Goal: Task Accomplishment & Management: Manage account settings

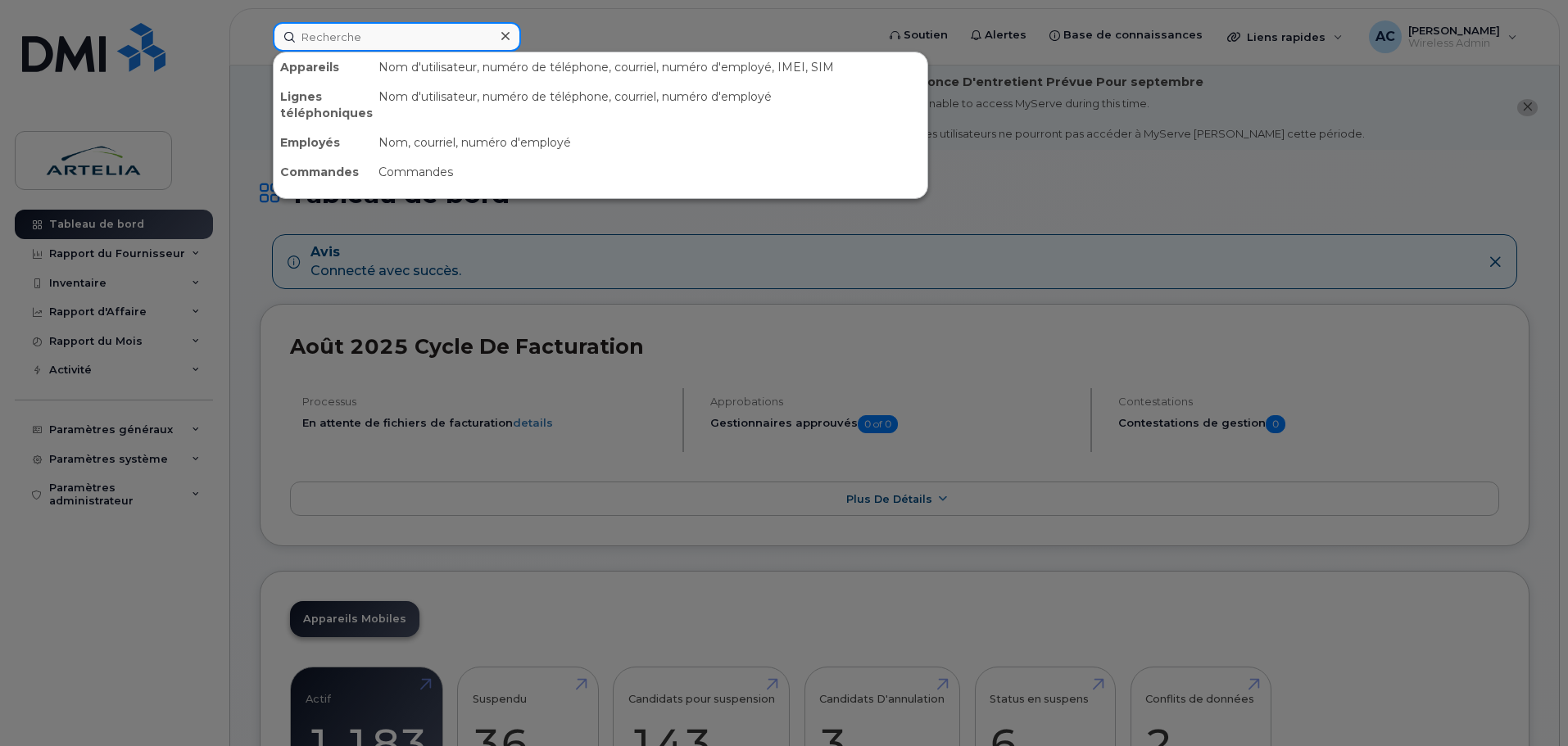
click at [363, 31] on input at bounding box center [397, 36] width 248 height 29
paste input "4383640854"
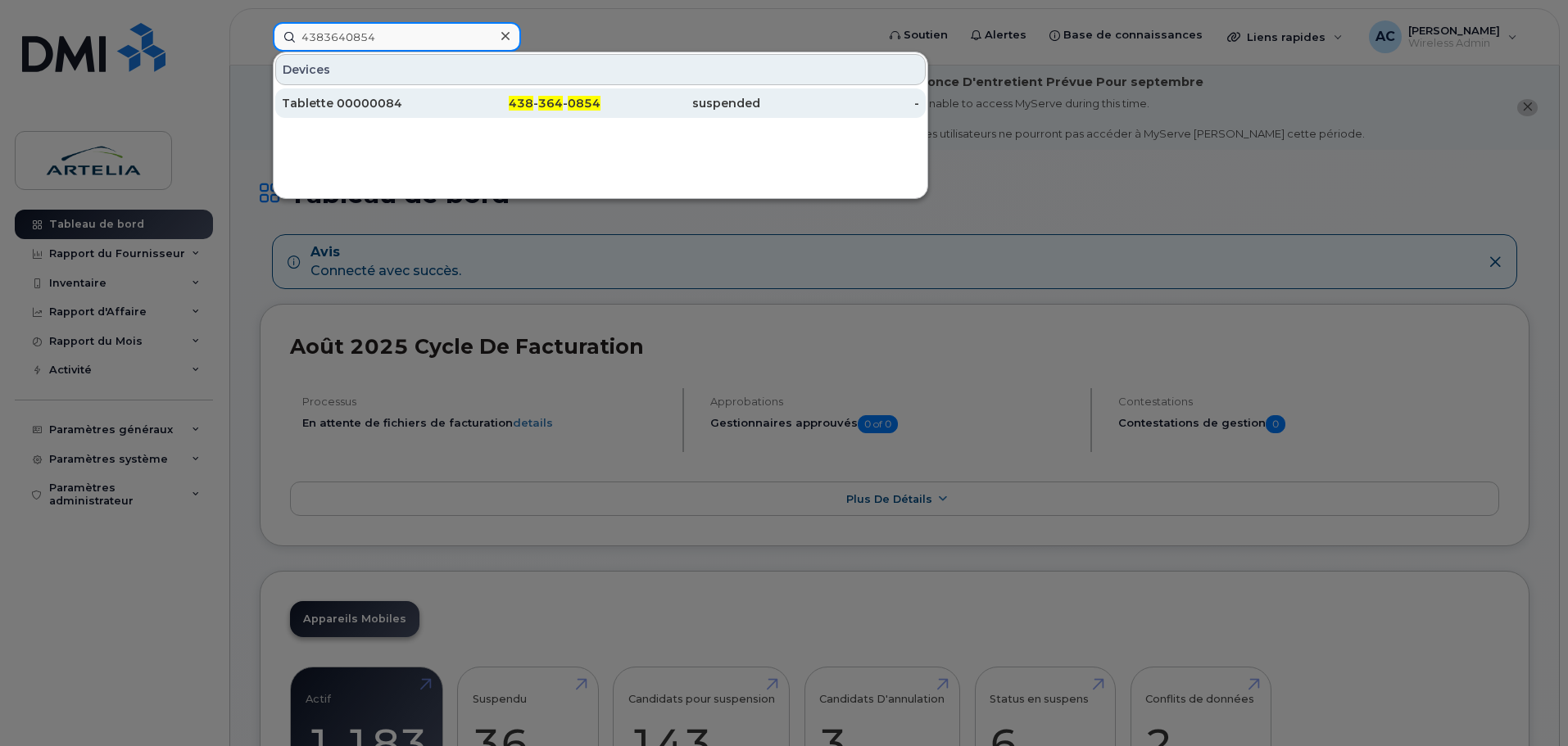
type input "4383640854"
click at [374, 104] on div "Tablette 00000084" at bounding box center [362, 103] width 160 height 16
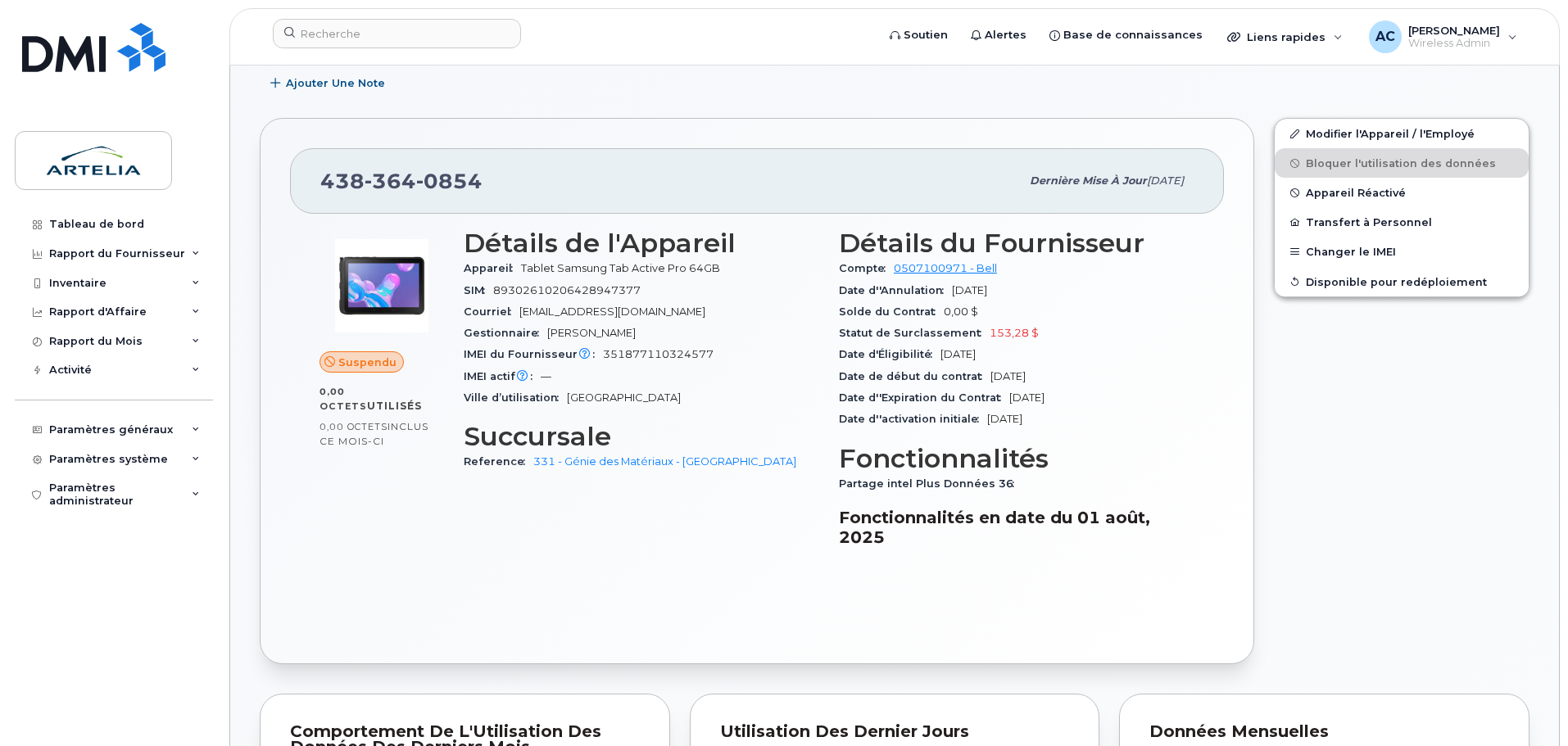
scroll to position [492, 0]
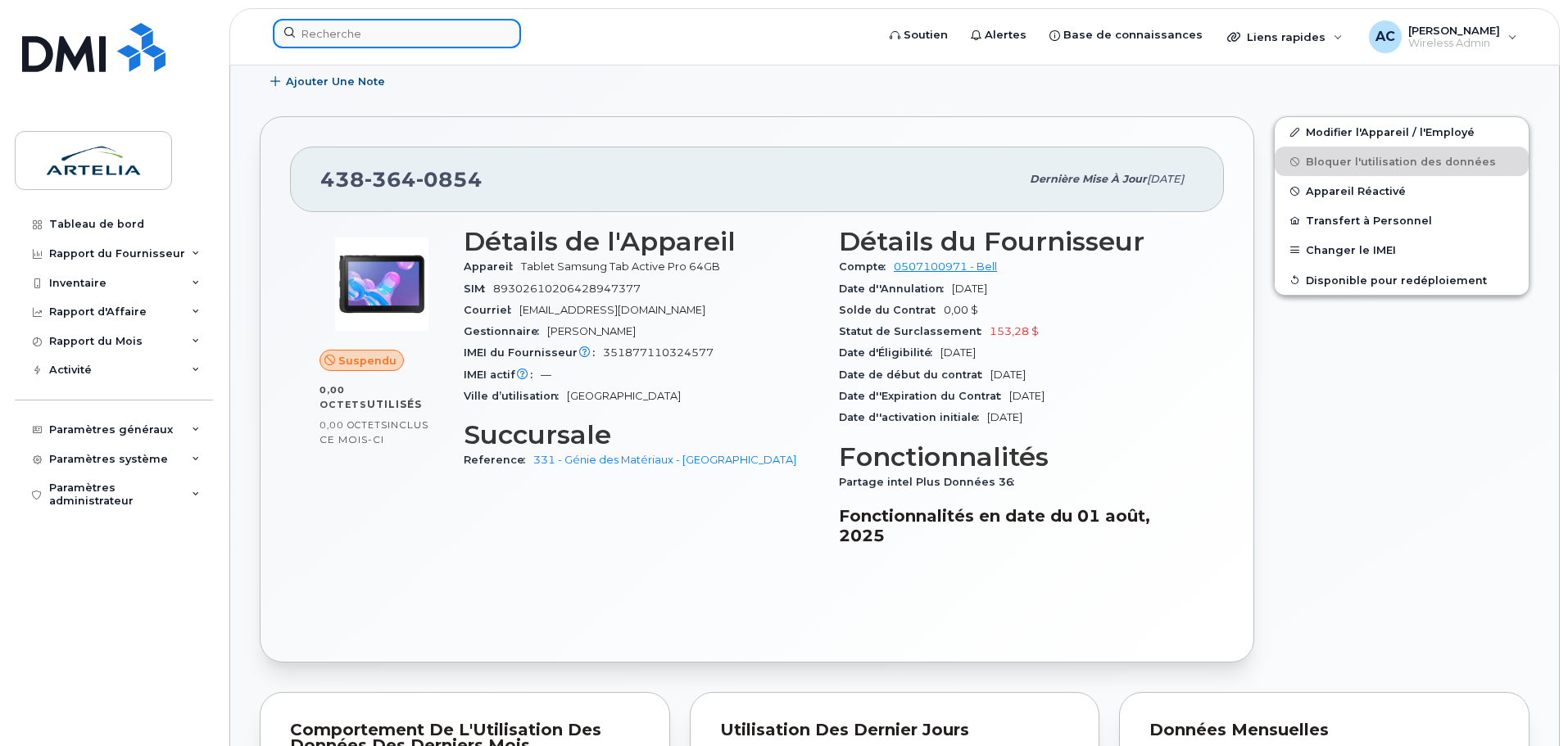
click at [360, 33] on input at bounding box center [397, 33] width 248 height 29
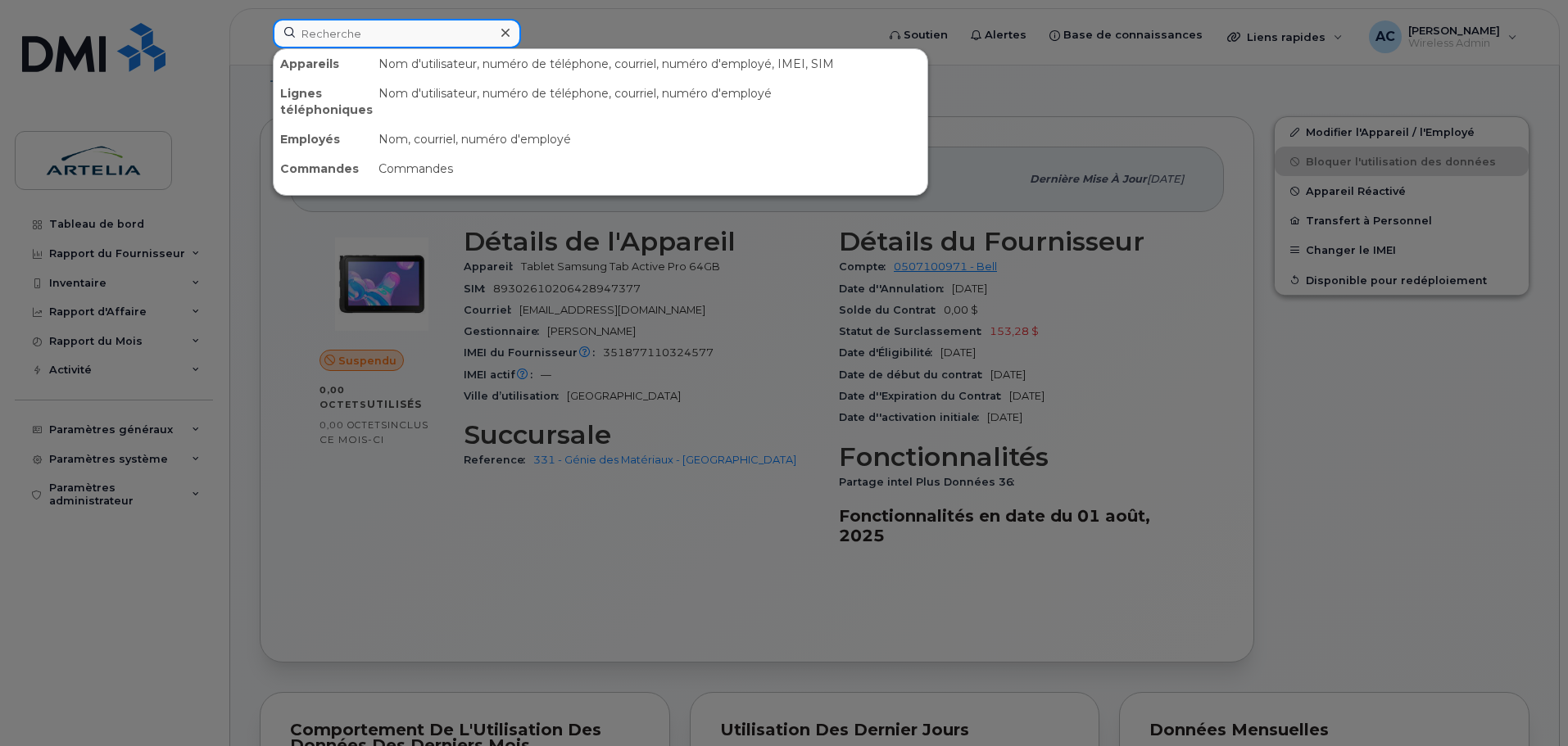
paste input "4383568384"
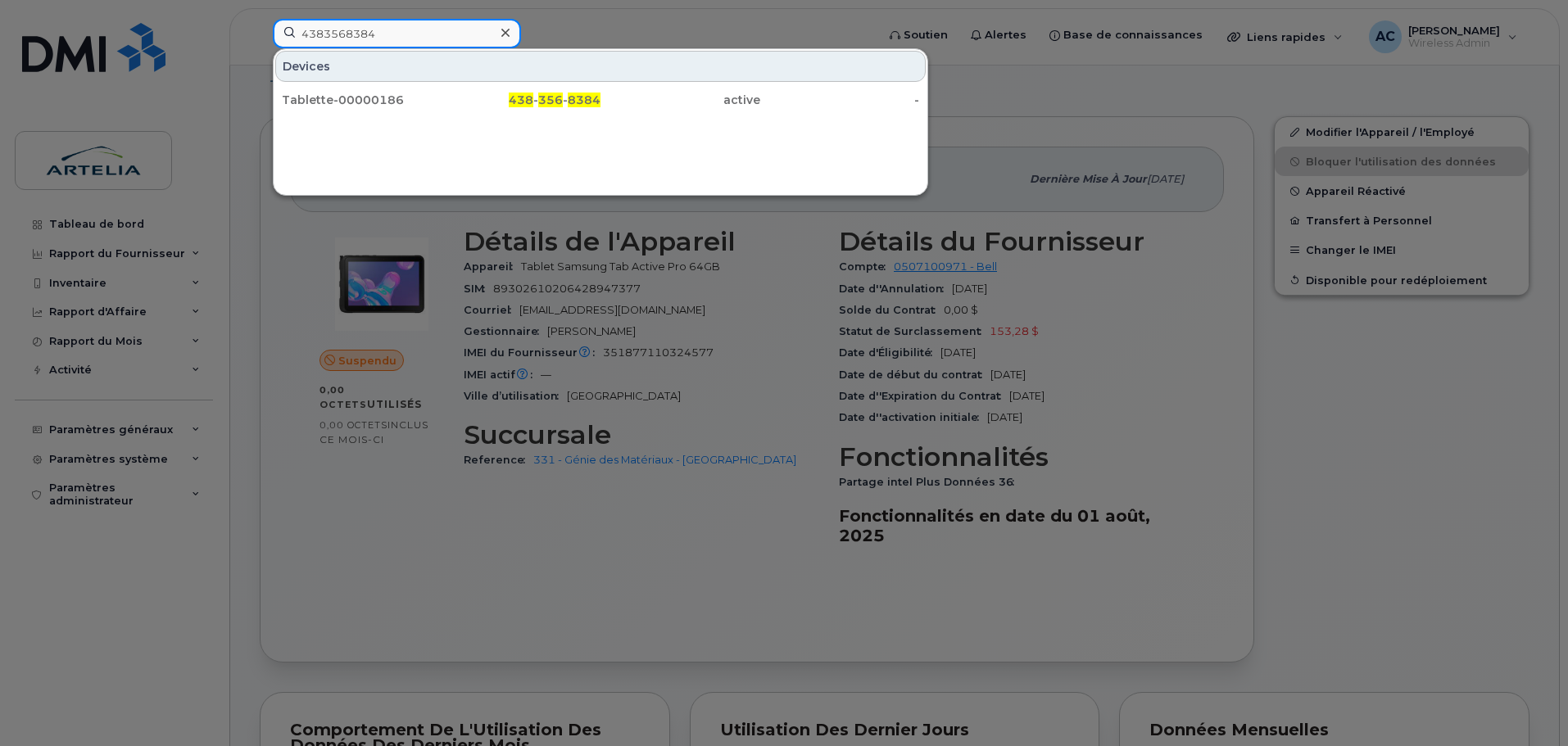
type input "4383568384"
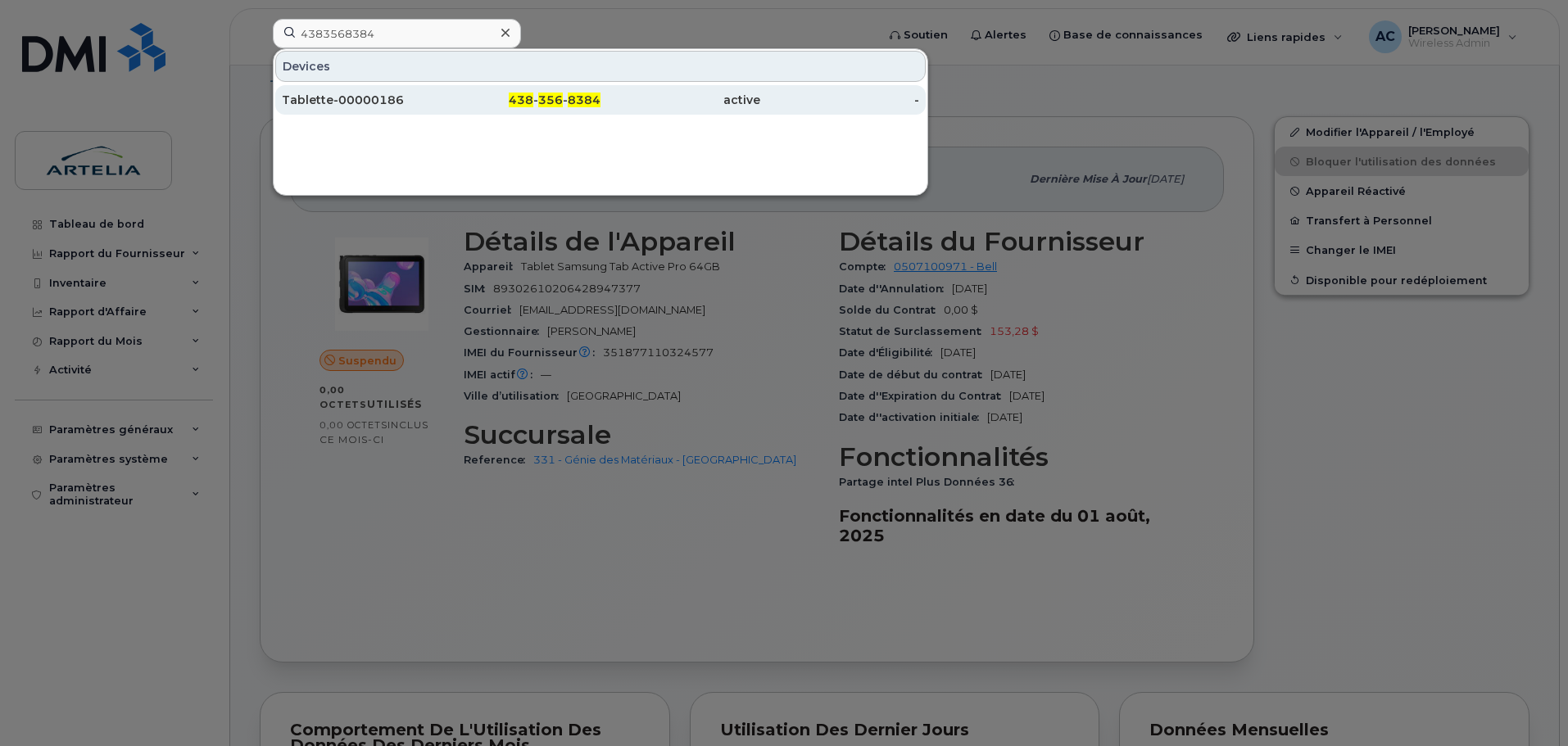
click at [360, 93] on div "Tablette-00000186" at bounding box center [362, 99] width 160 height 16
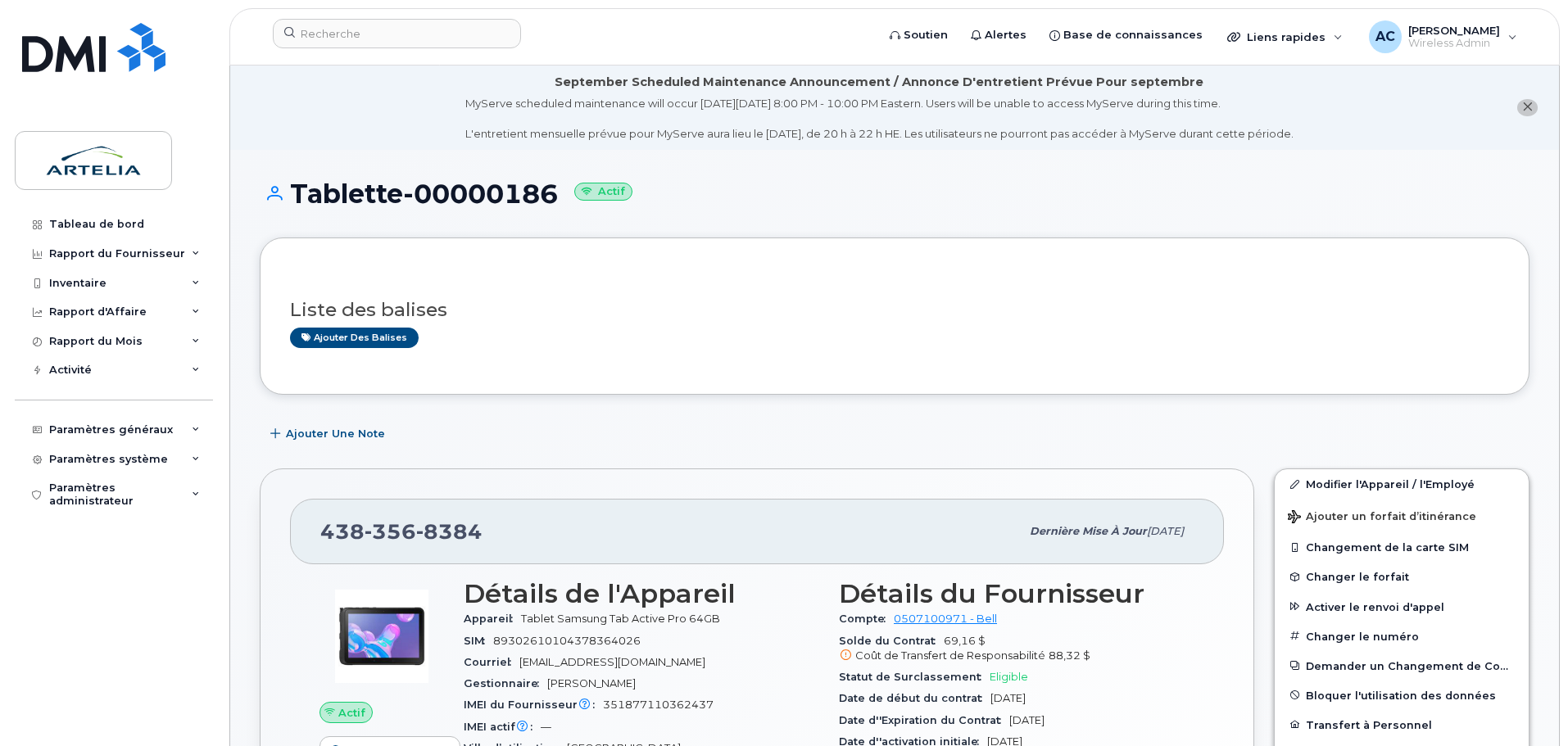
scroll to position [328, 0]
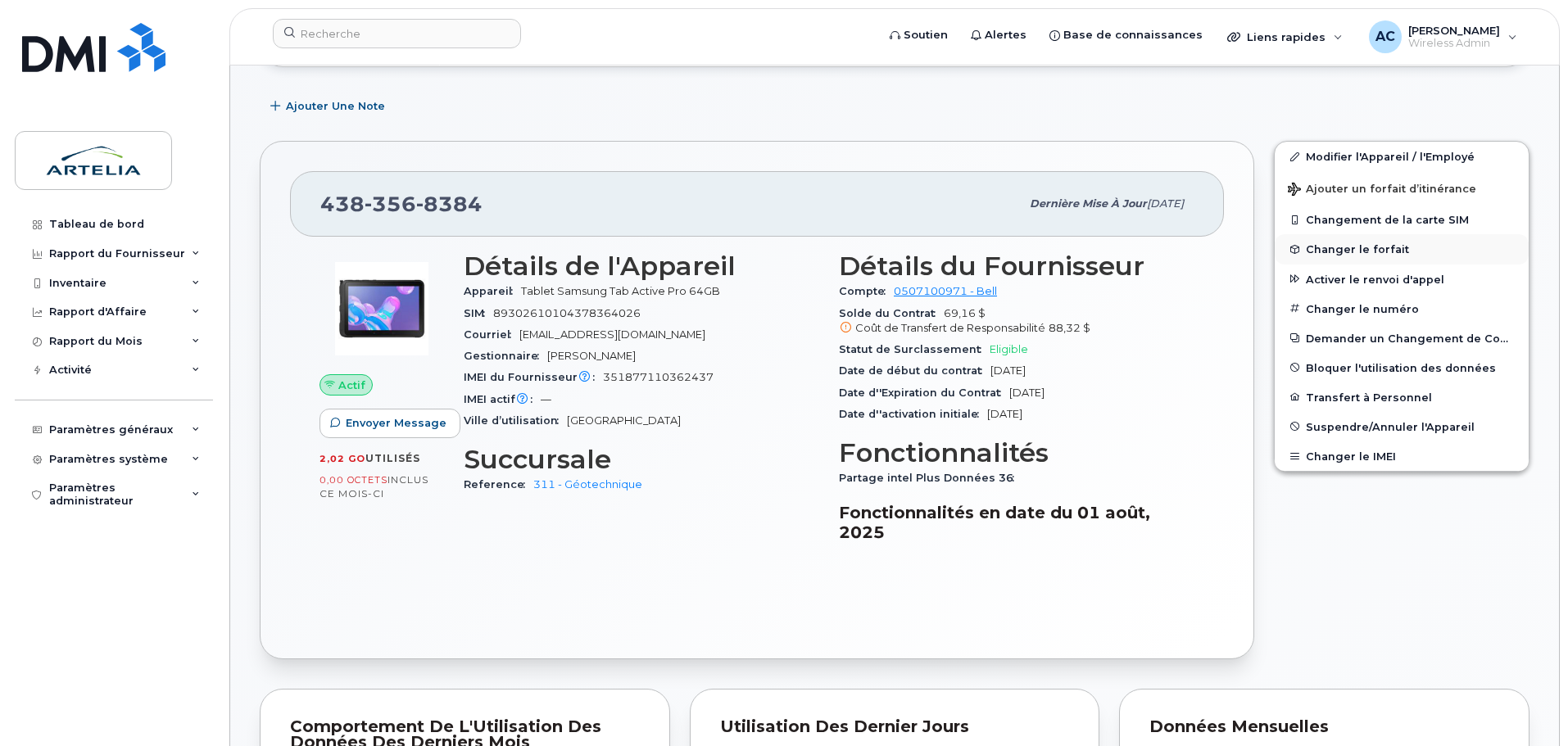
click at [1369, 245] on span "Changer le forfait" at bounding box center [1357, 249] width 104 height 13
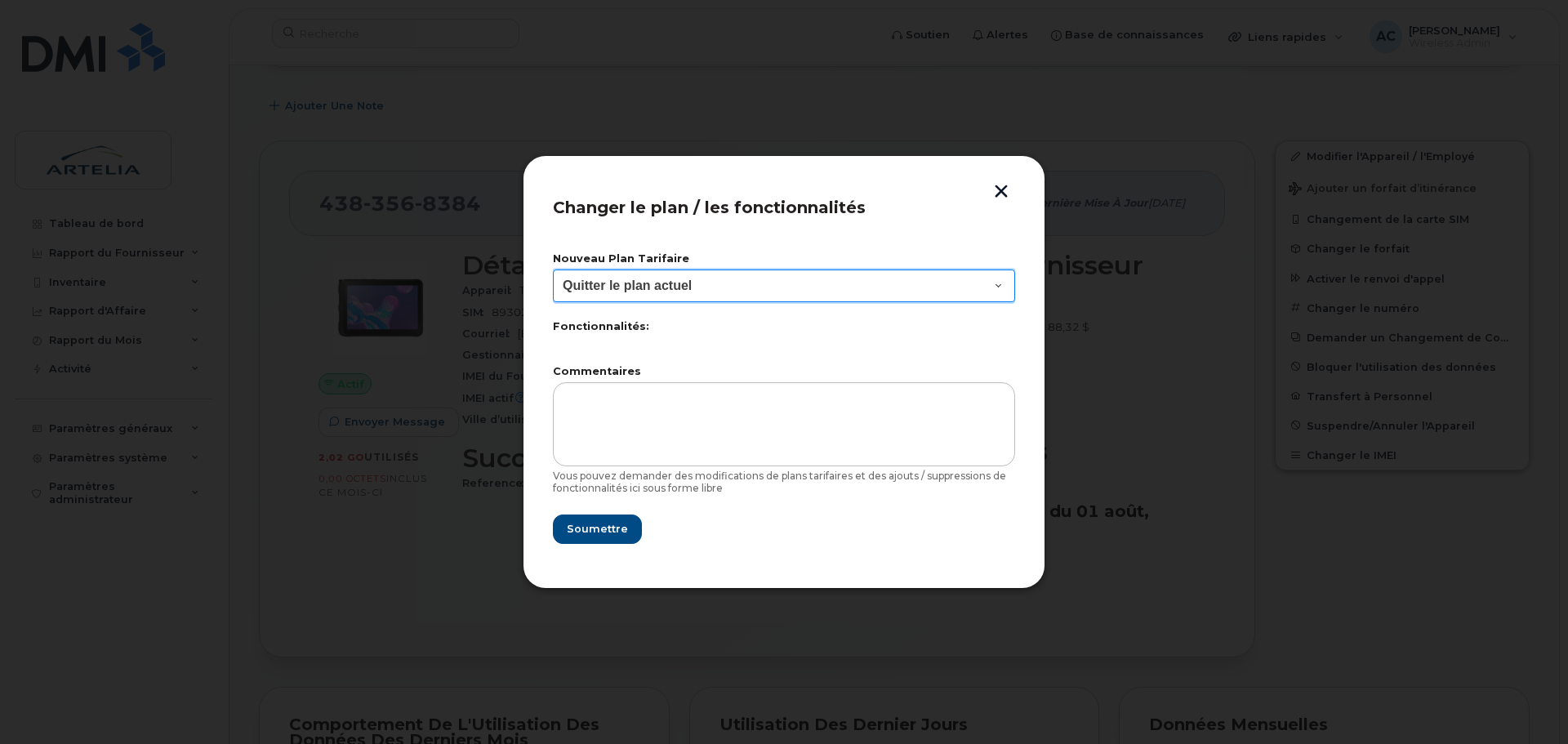
click at [920, 292] on select "Quitter le plan actuel" at bounding box center [784, 286] width 463 height 33
drag, startPoint x: 923, startPoint y: 286, endPoint x: 950, endPoint y: 262, distance: 36.1
click at [923, 286] on select "Quitter le plan actuel" at bounding box center [784, 286] width 463 height 33
click at [985, 195] on header "Changer le plan / les fonctionnalités" at bounding box center [784, 212] width 463 height 54
click at [1003, 193] on button "button" at bounding box center [1001, 193] width 24 height 17
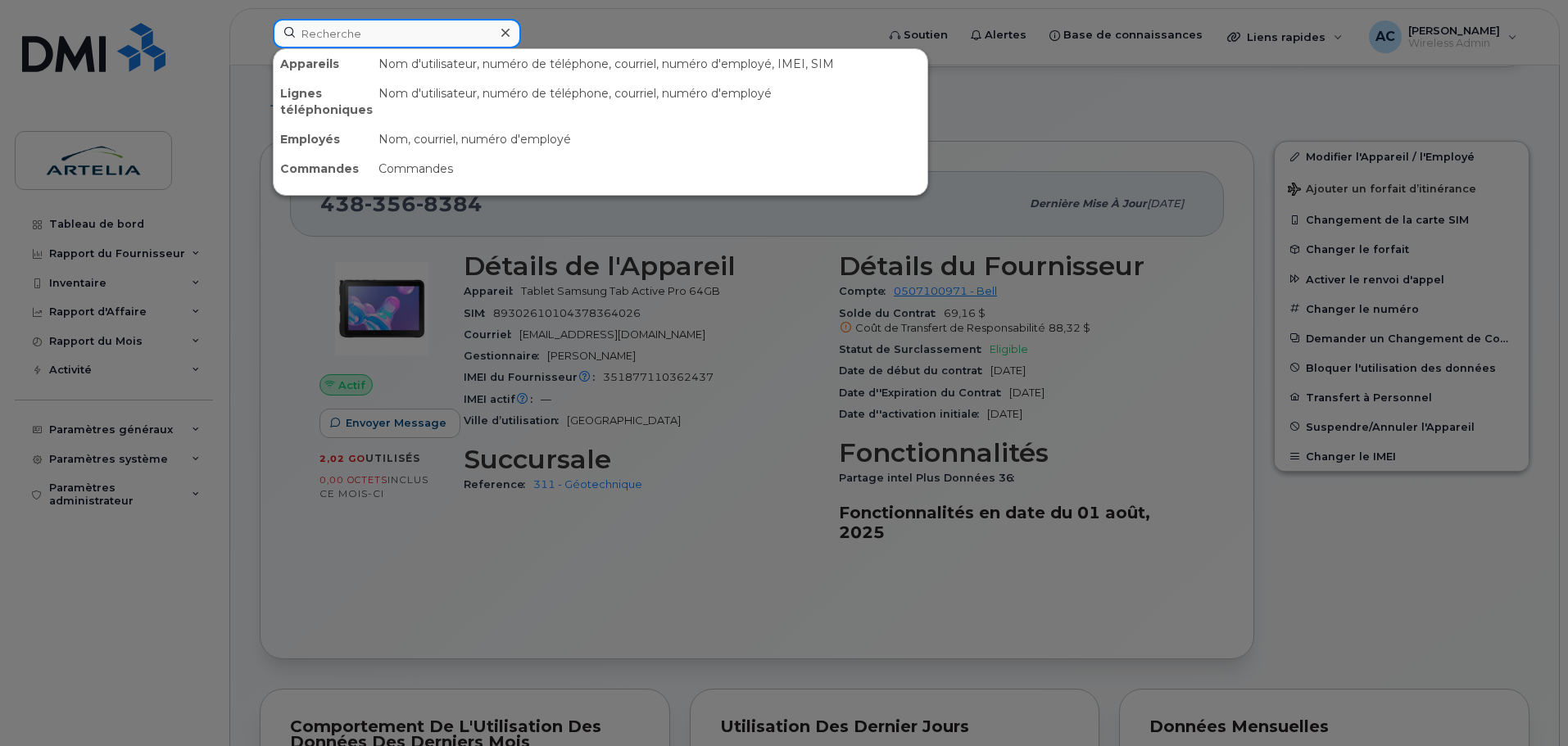
click at [391, 38] on input at bounding box center [397, 33] width 248 height 29
click at [329, 33] on input at bounding box center [397, 33] width 248 height 29
paste input "Artélia - Compte 507100971"
type input "Artélia - Compte 507100971"
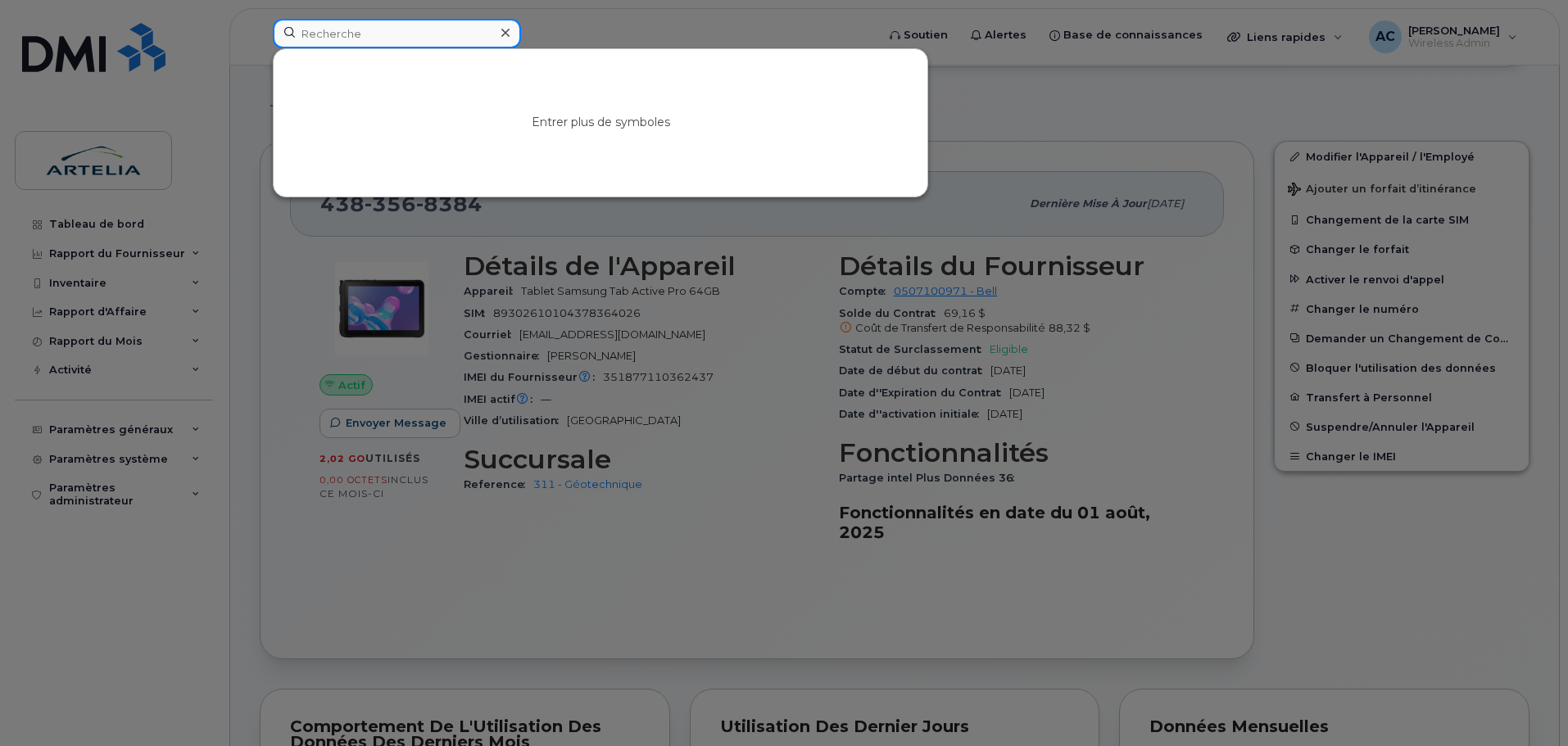
click at [360, 44] on input at bounding box center [397, 33] width 248 height 29
paste input "4383568384"
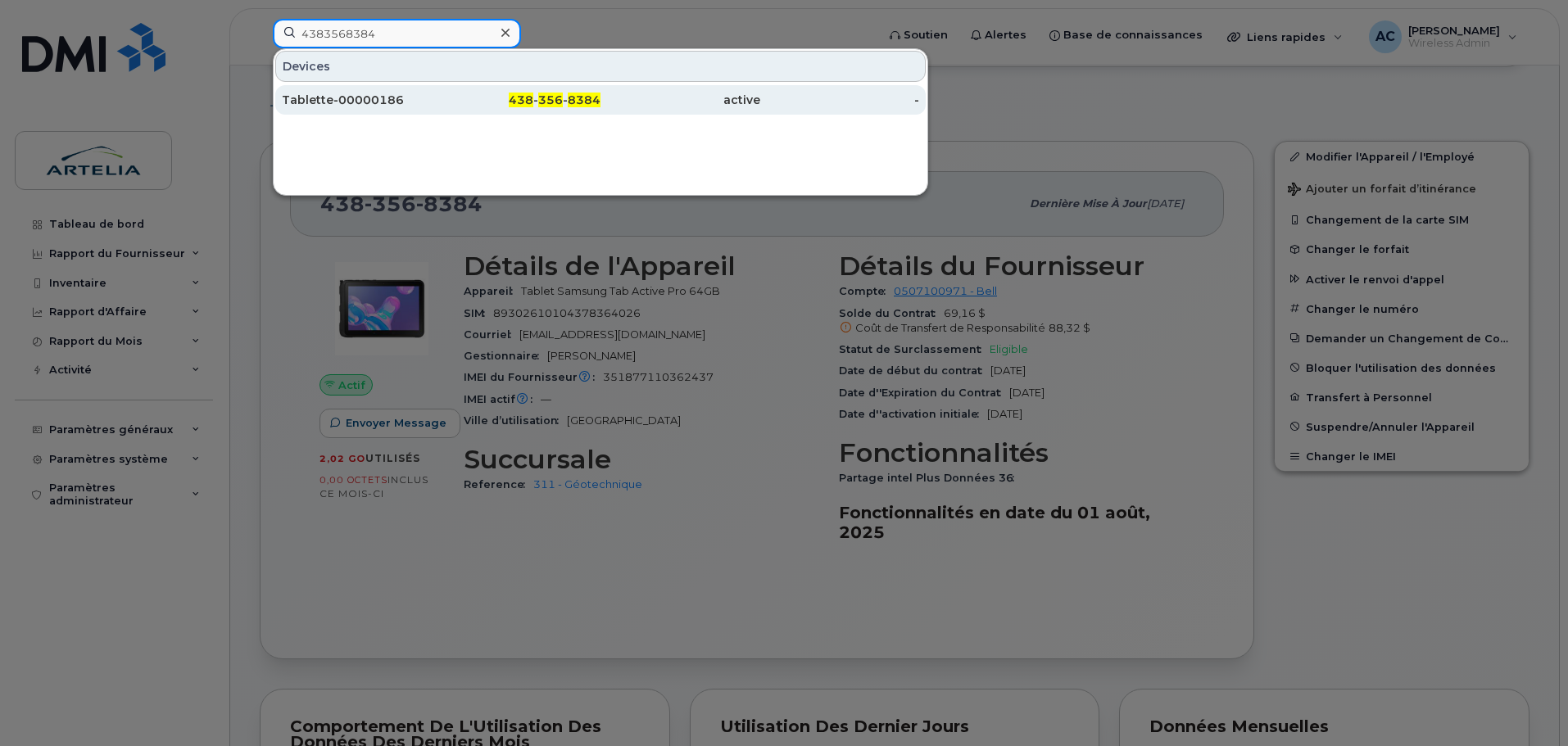
type input "4383568384"
click at [355, 93] on div "Tablette-00000186" at bounding box center [362, 99] width 160 height 16
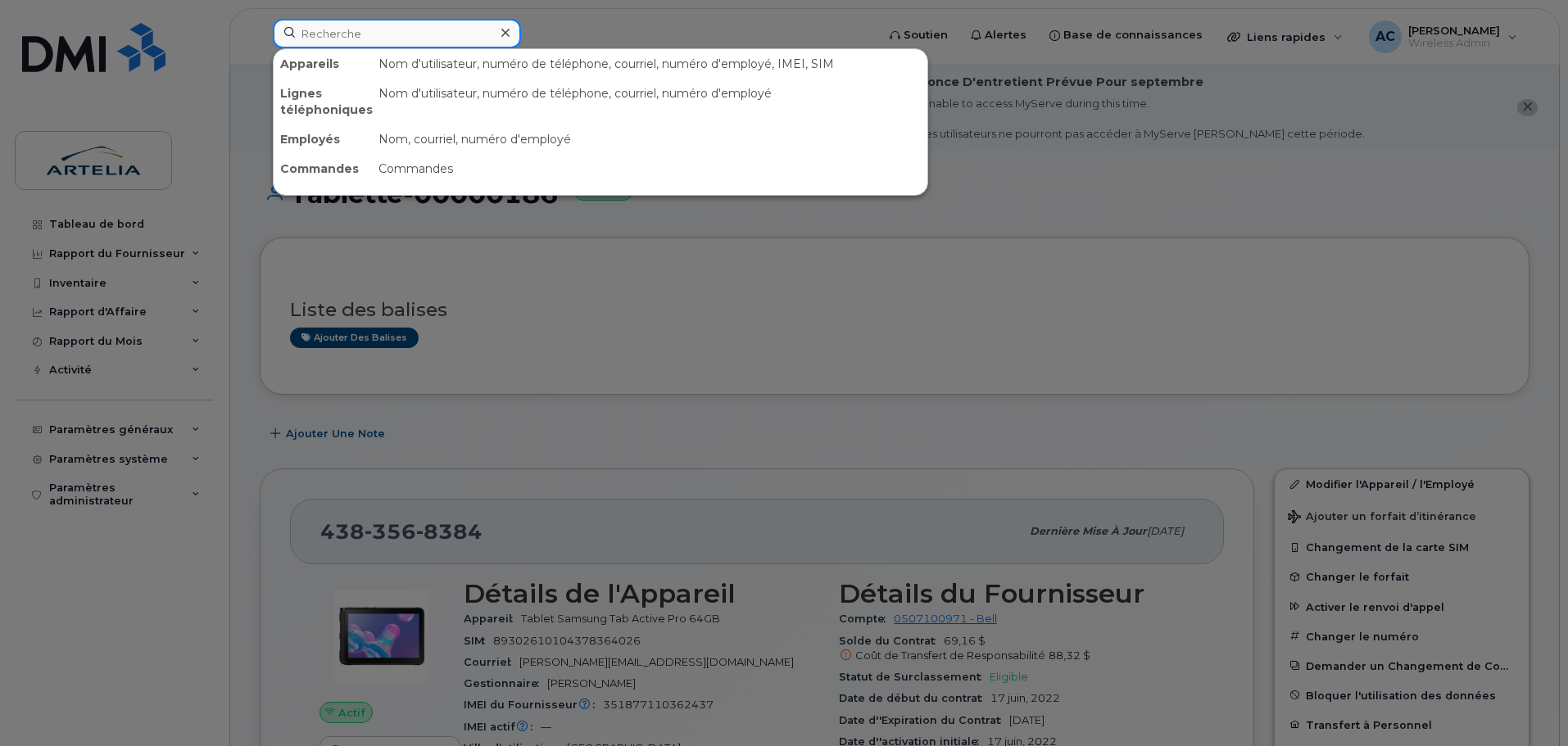
click at [375, 29] on input at bounding box center [397, 33] width 248 height 29
paste input "4383375784"
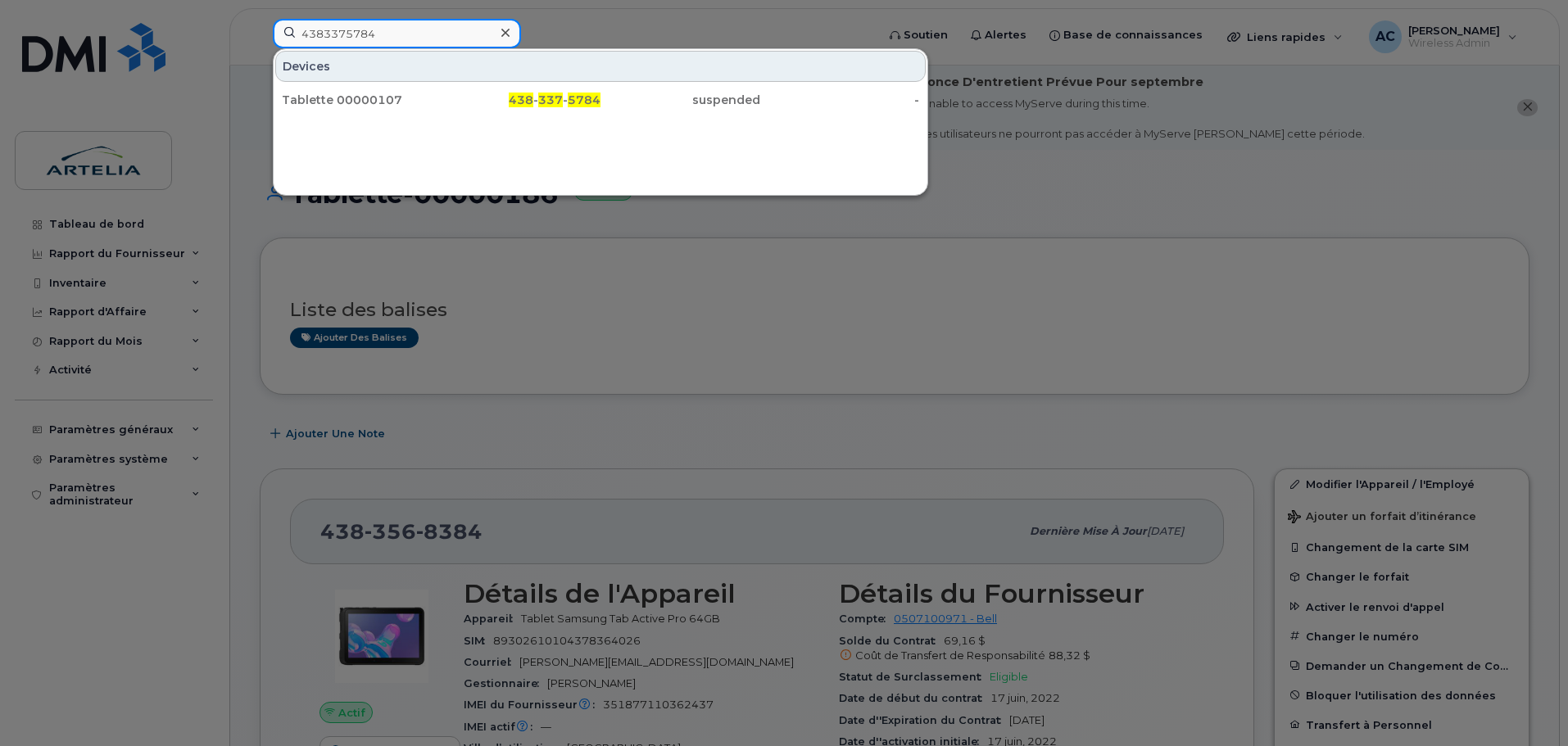
type input "4383375784"
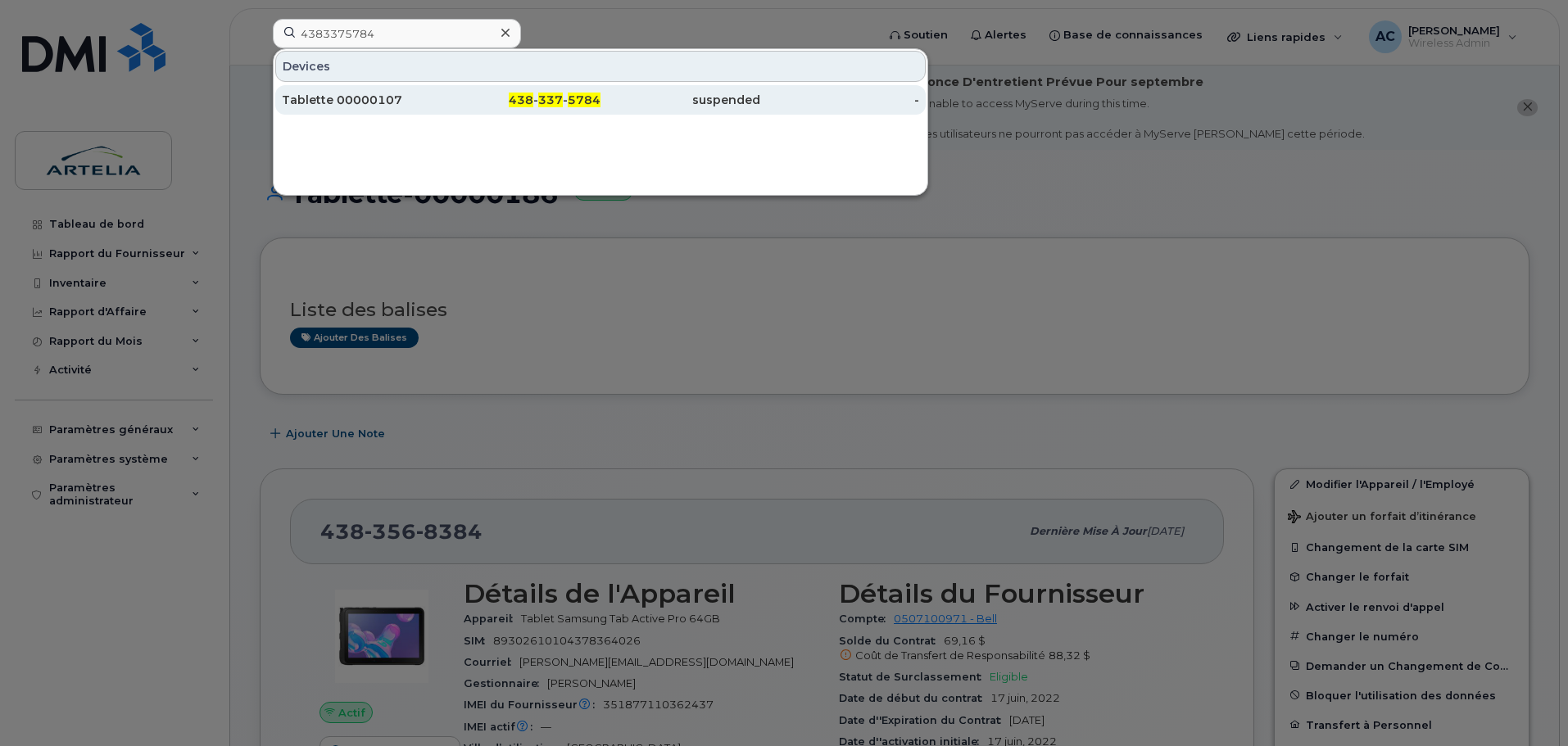
click at [313, 99] on div "Tablette 00000107" at bounding box center [362, 99] width 160 height 16
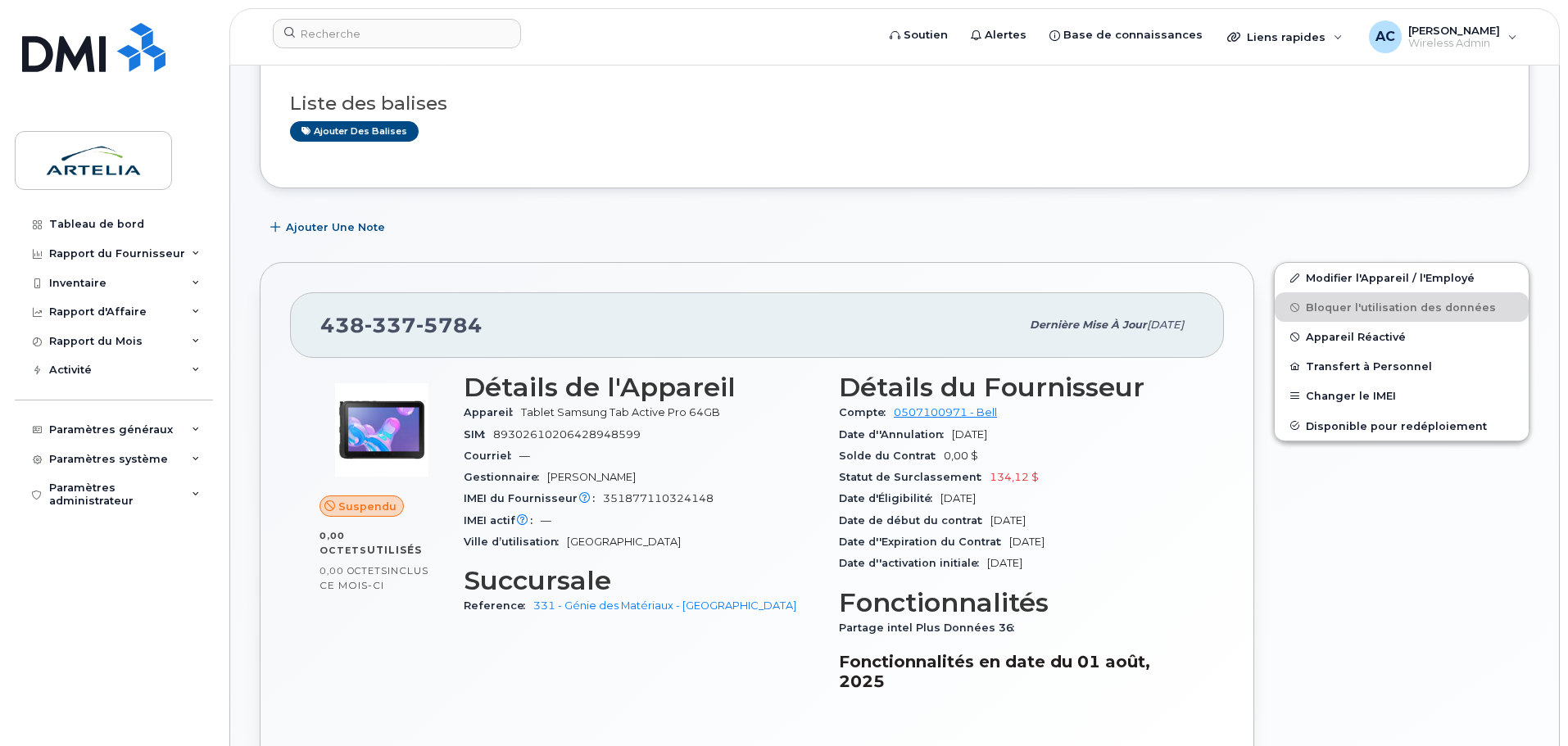
scroll to position [246, 0]
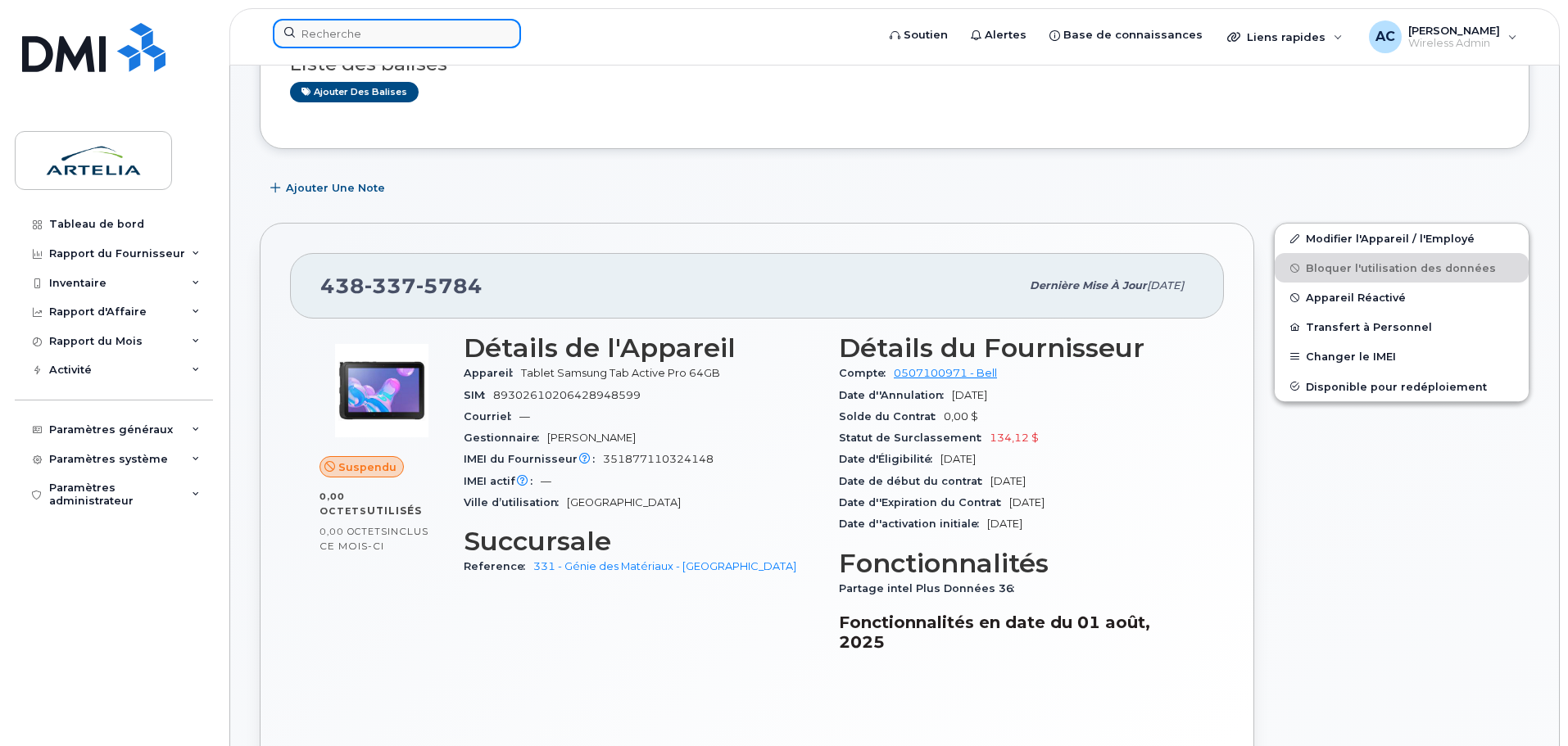
click at [322, 37] on input at bounding box center [397, 33] width 248 height 29
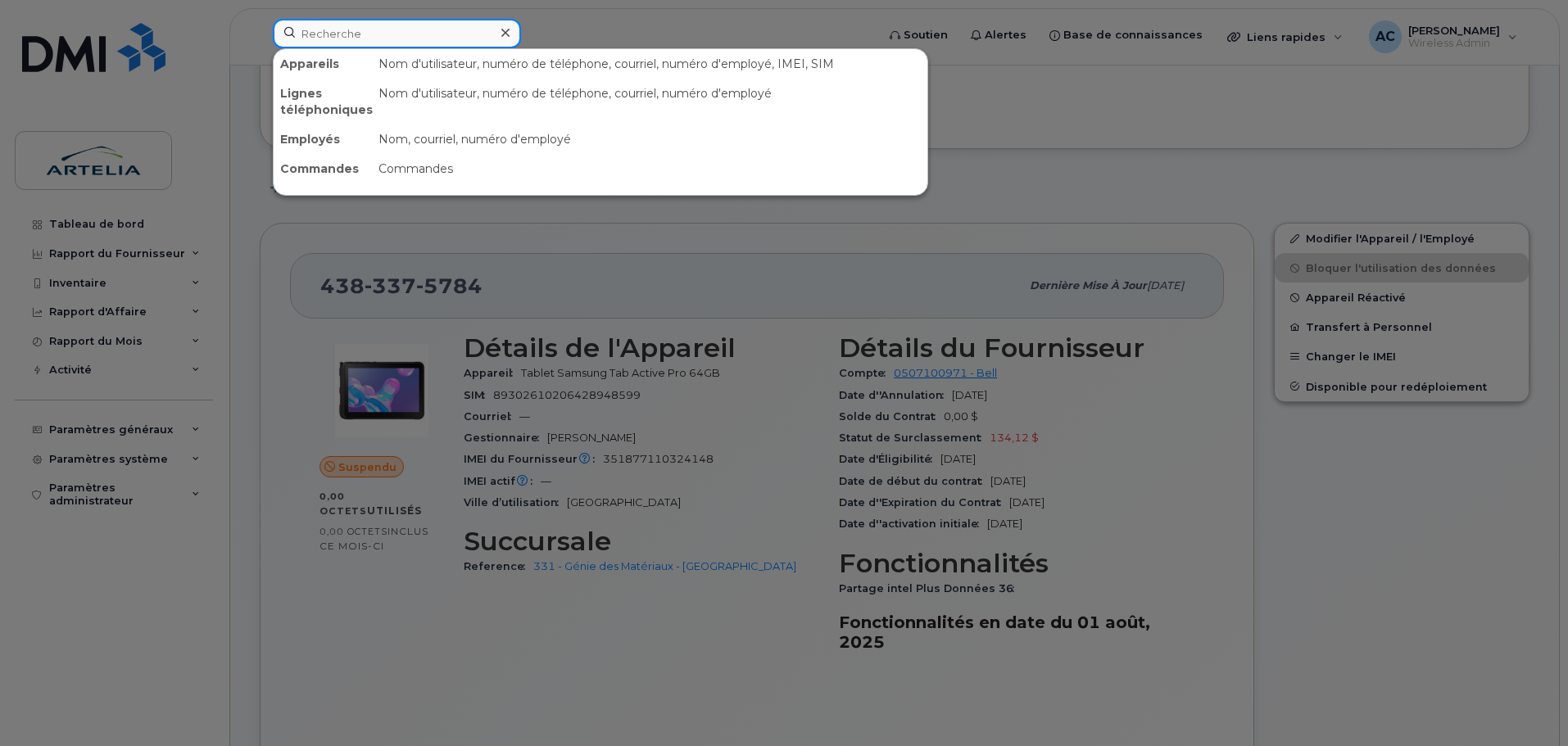
paste input "5142384457"
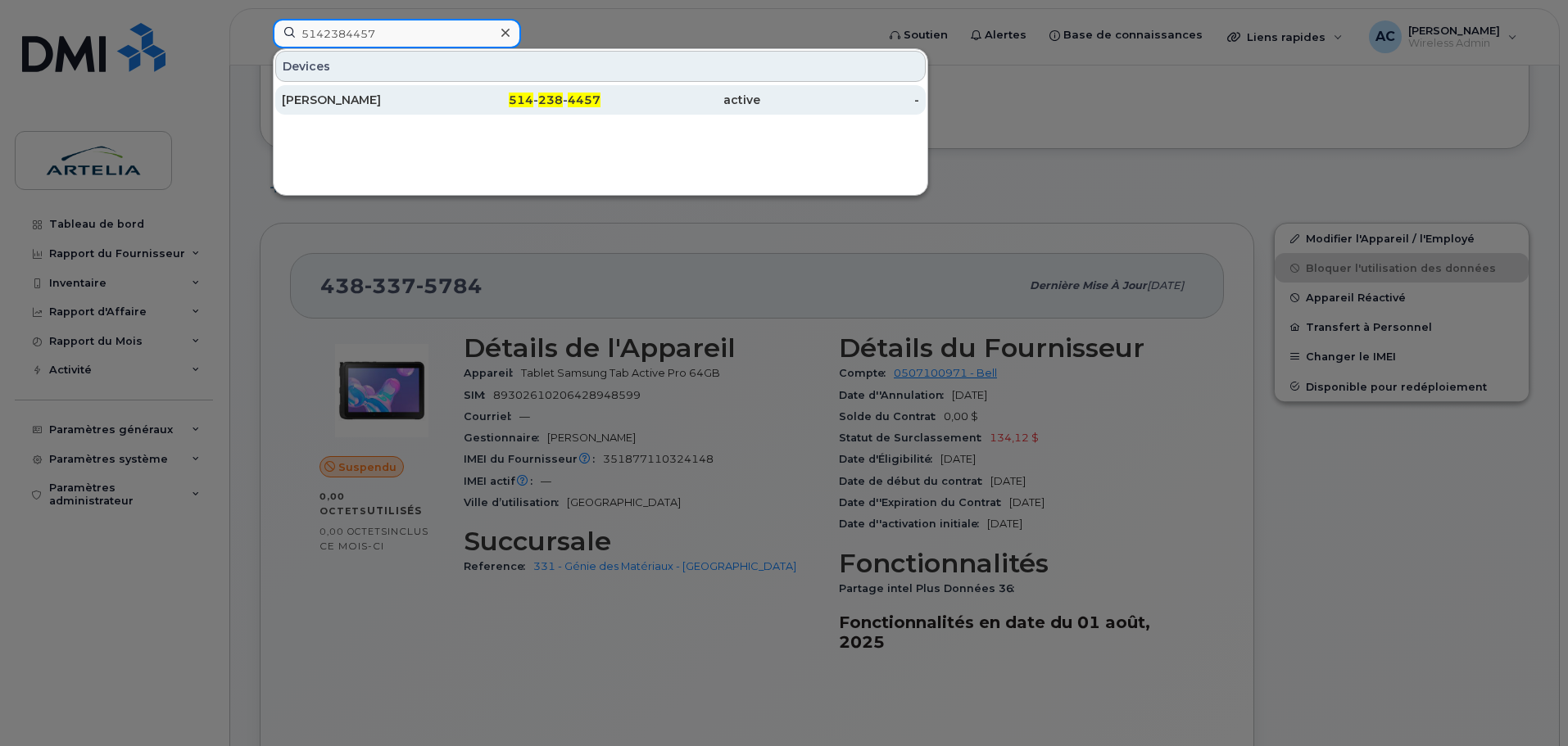
type input "5142384457"
click at [339, 98] on div "[PERSON_NAME]" at bounding box center [362, 99] width 160 height 16
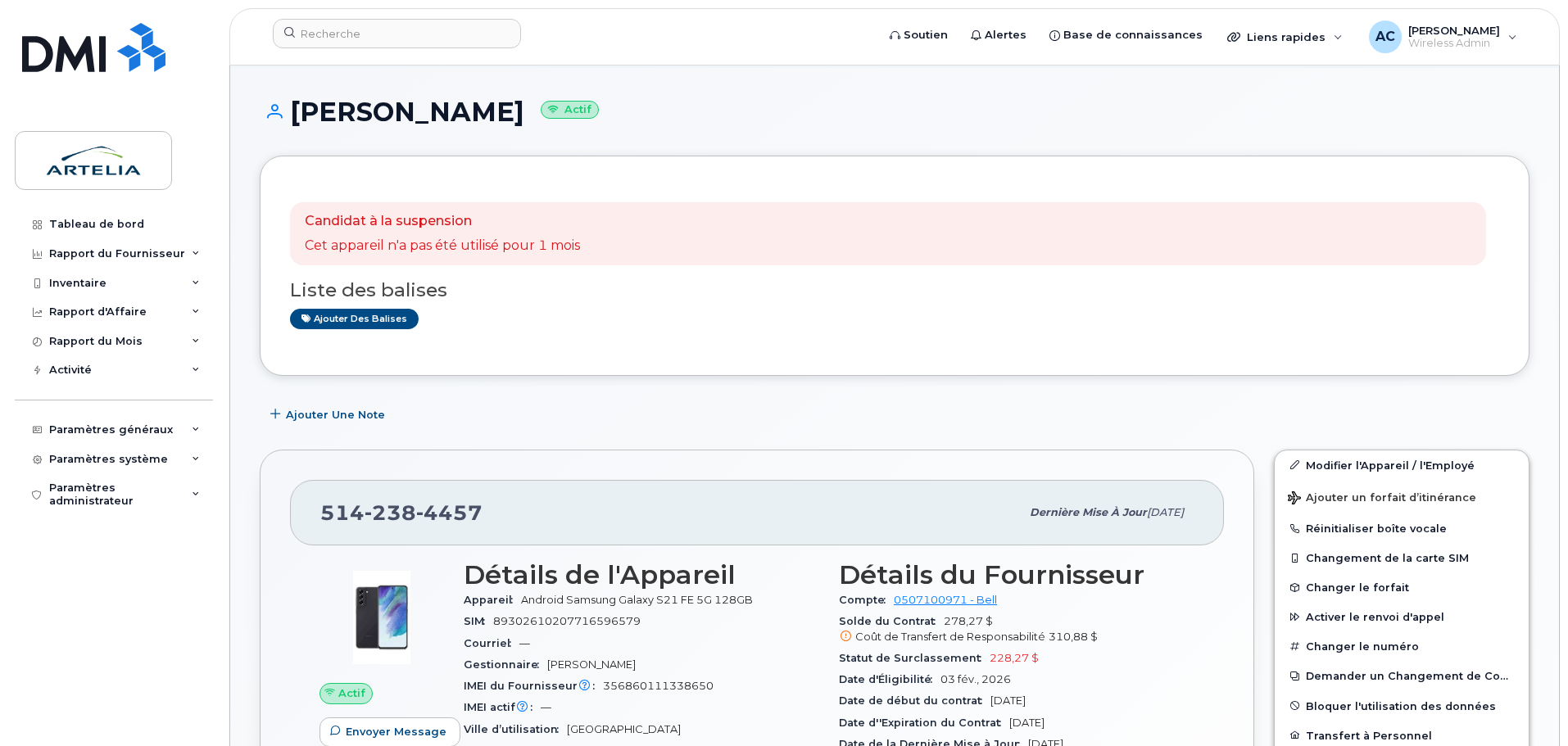
scroll to position [492, 0]
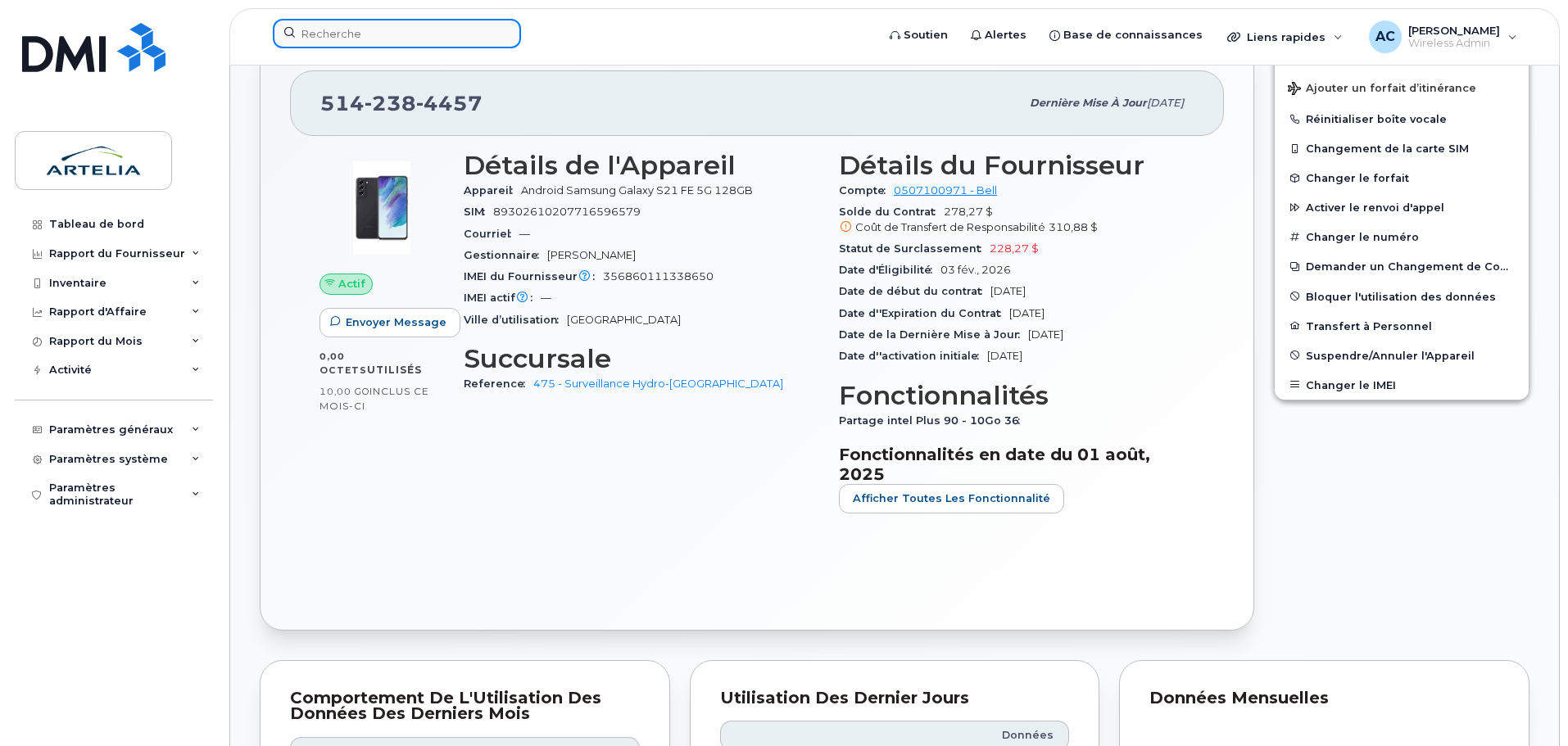
click at [366, 33] on input at bounding box center [397, 33] width 248 height 29
paste input "4182540420"
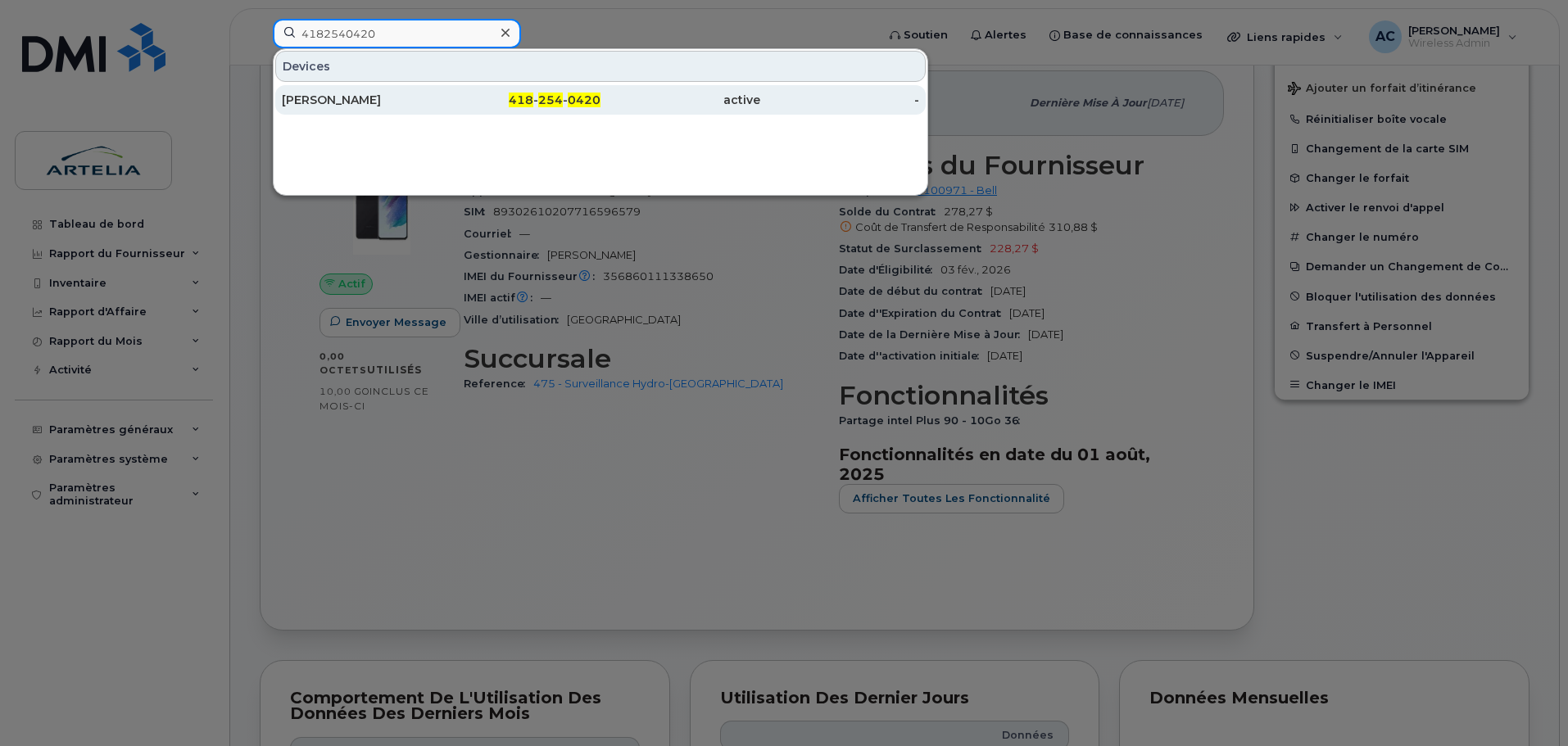
type input "4182540420"
click at [356, 95] on div "Samuel Juneau" at bounding box center [362, 99] width 160 height 16
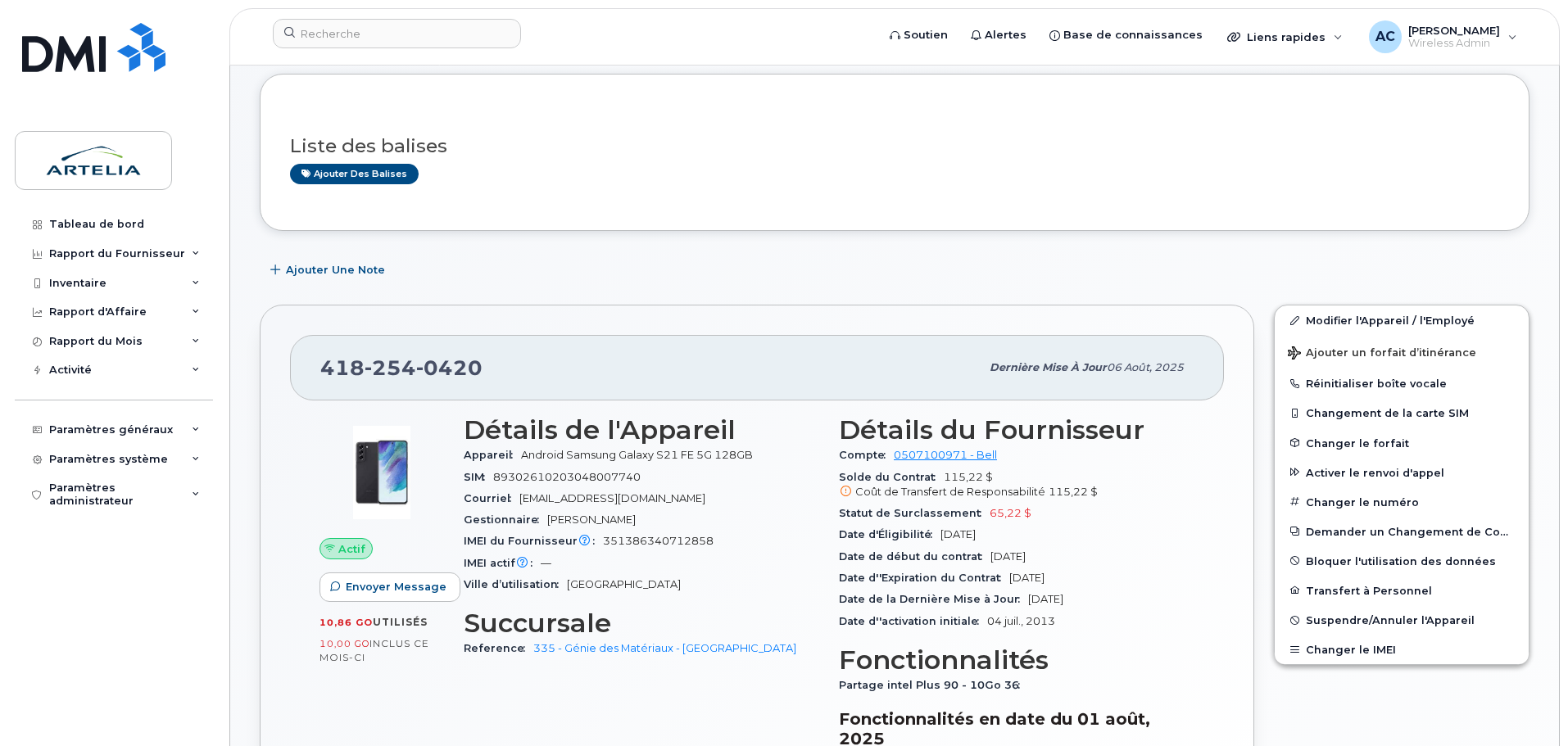
scroll to position [328, 0]
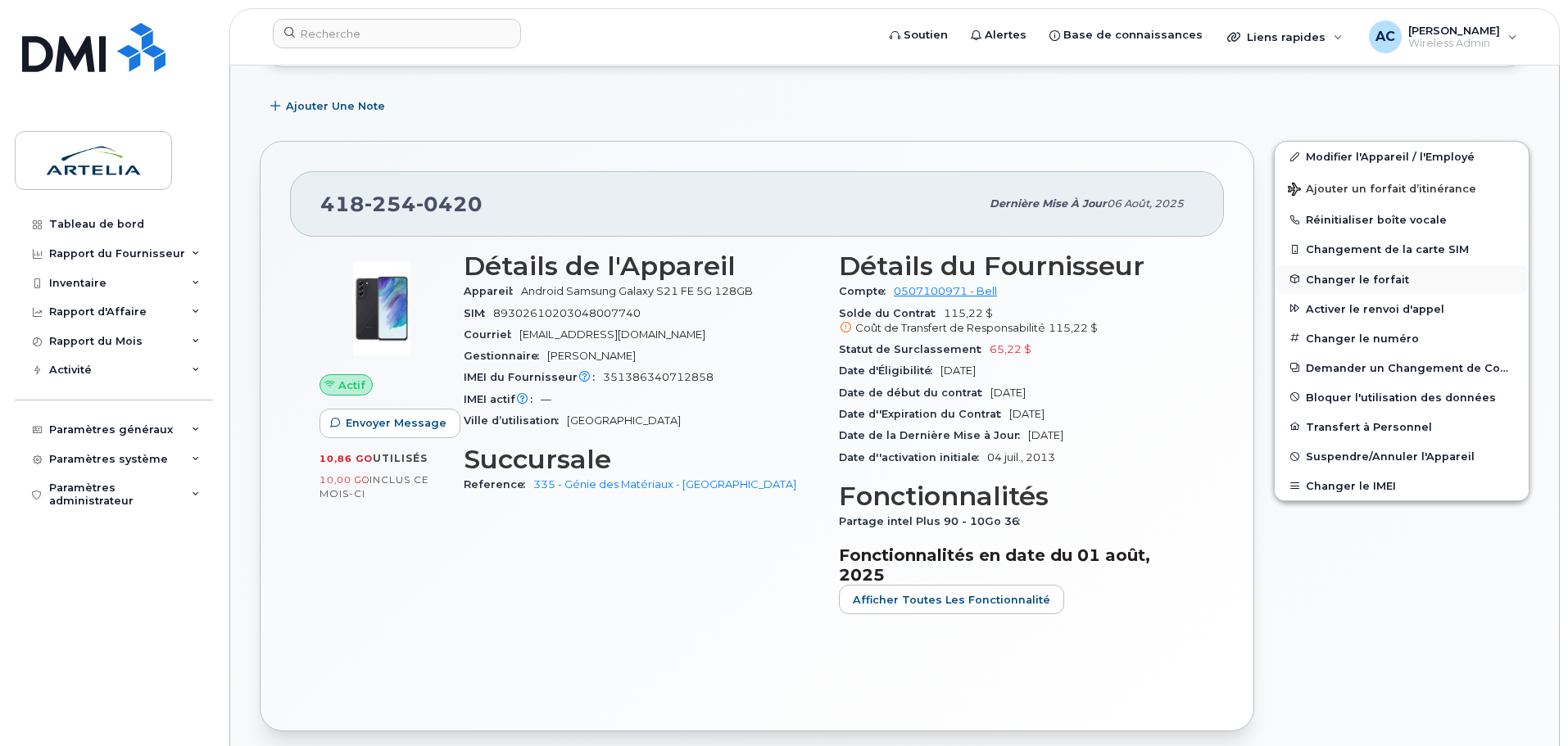
click at [1371, 276] on span "Changer le forfait" at bounding box center [1357, 279] width 104 height 13
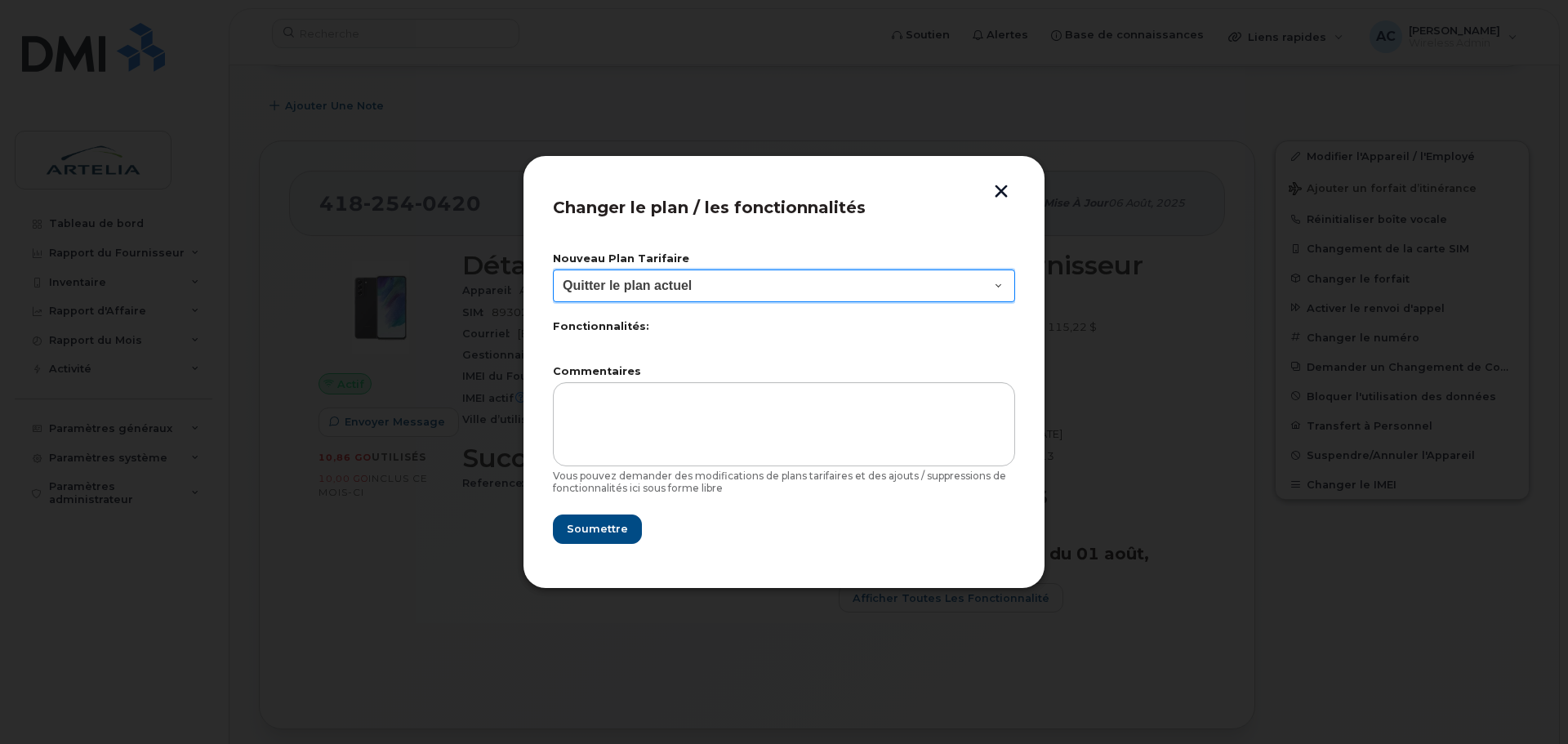
click at [765, 295] on select "Quitter le plan actuel Part int Plus AVPA 75 - 10Go" at bounding box center [784, 286] width 463 height 33
select select "6293"
click at [553, 270] on select "Quitter le plan actuel Part int Plus AVPA 75 - 10Go" at bounding box center [784, 286] width 463 height 33
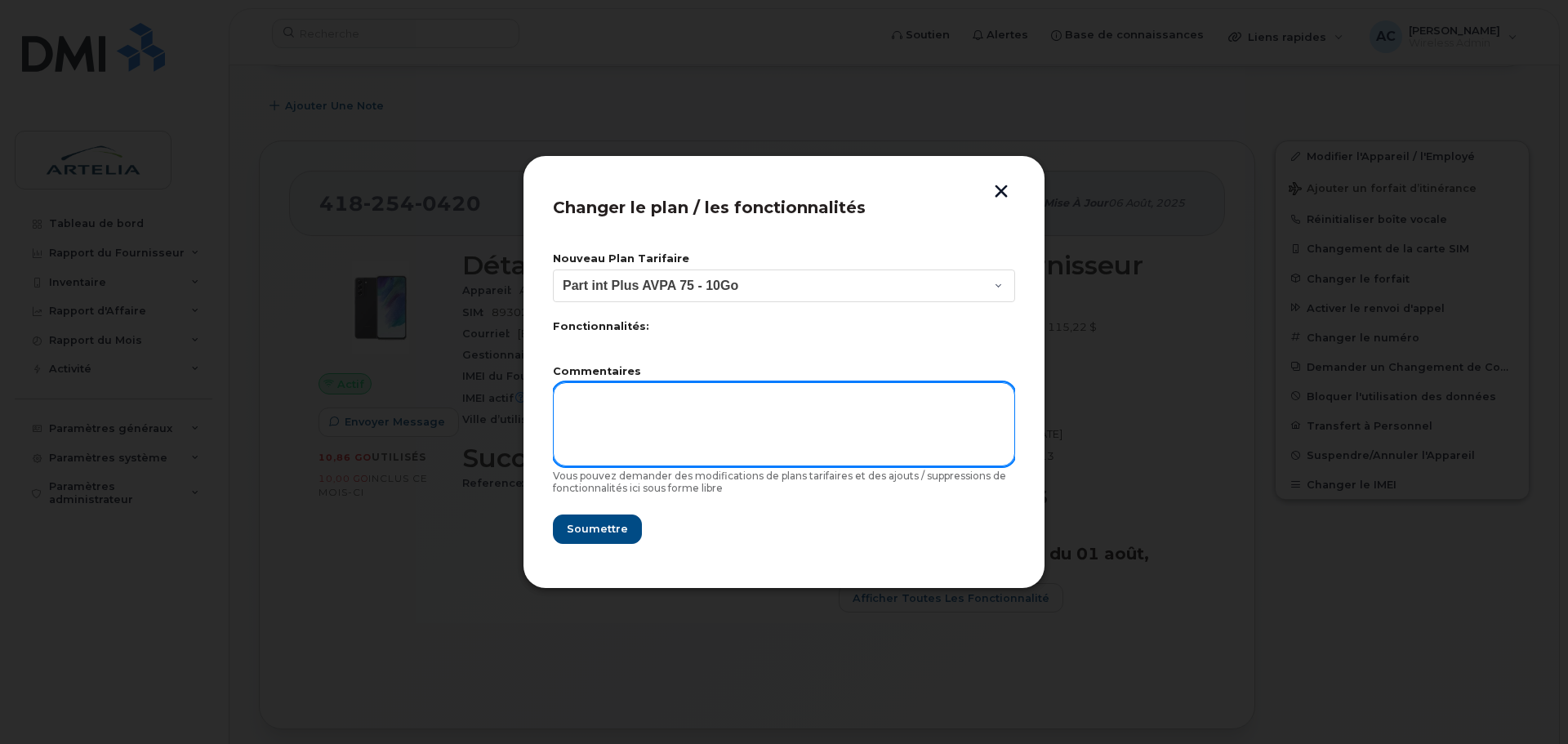
click at [660, 409] on textarea at bounding box center [784, 423] width 463 height 83
type textarea "programmer le changmenet pour le 3 octobre SVP"
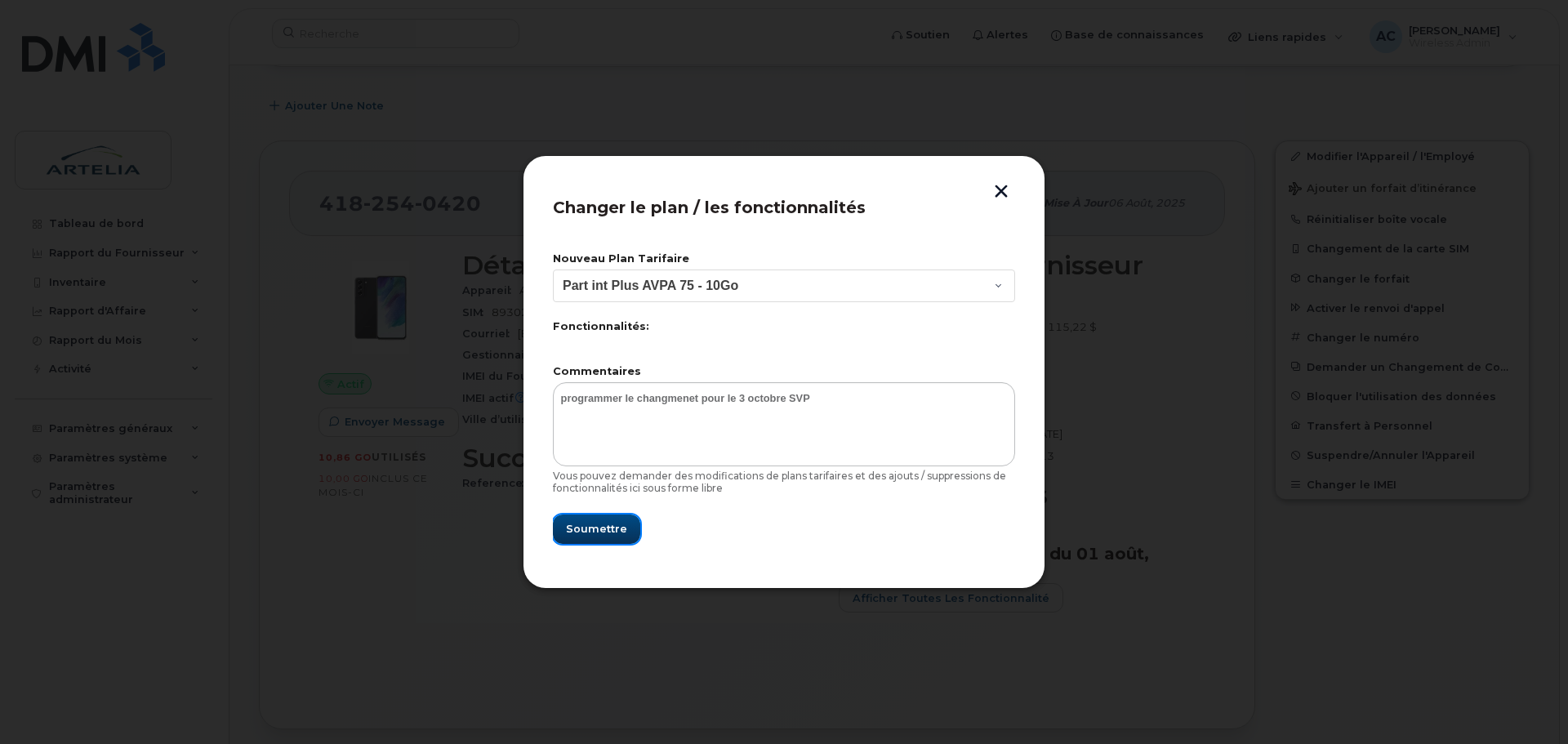
click at [602, 520] on button "Soumettre" at bounding box center [597, 529] width 87 height 29
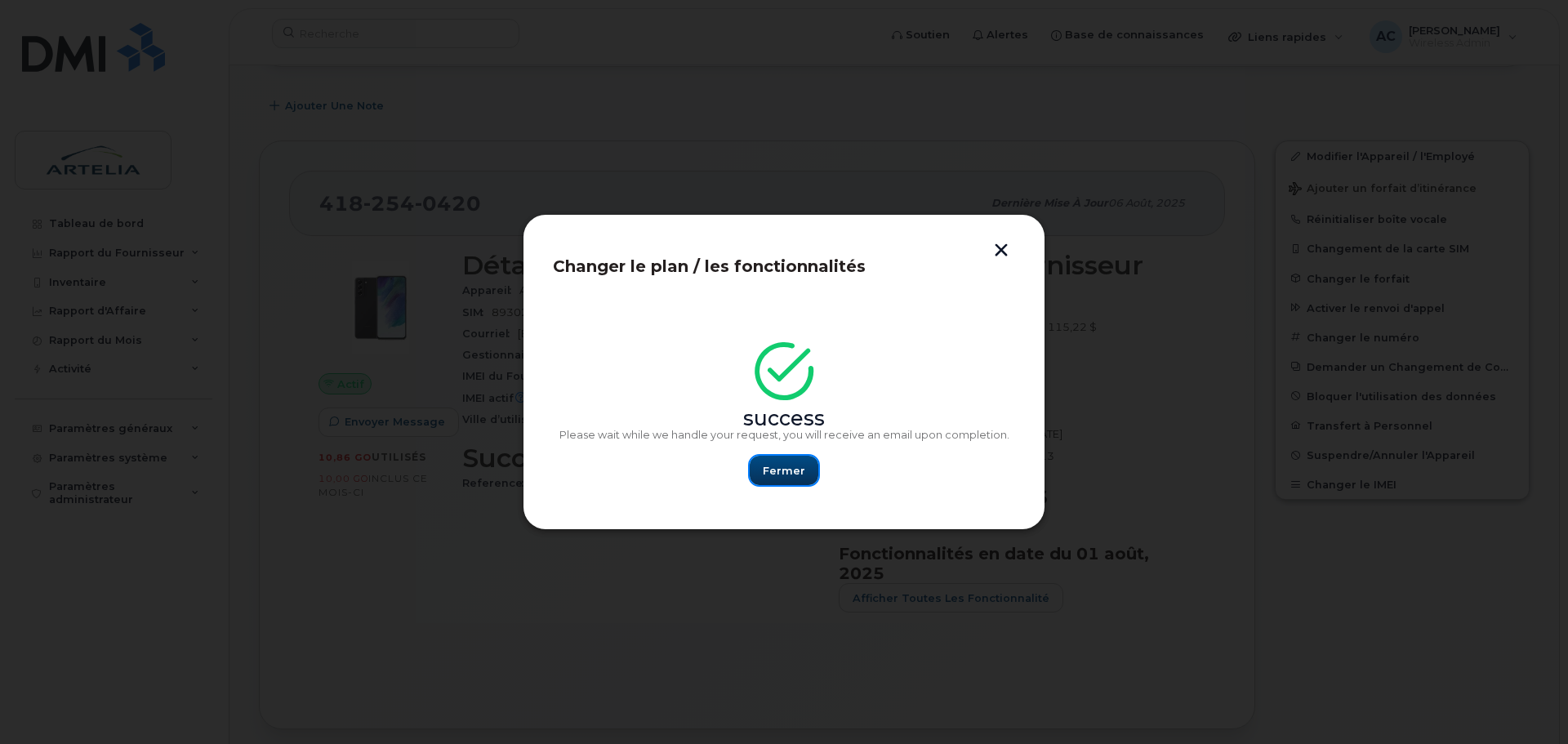
click at [783, 469] on span "Fermer" at bounding box center [784, 471] width 43 height 15
